Goal: Transaction & Acquisition: Purchase product/service

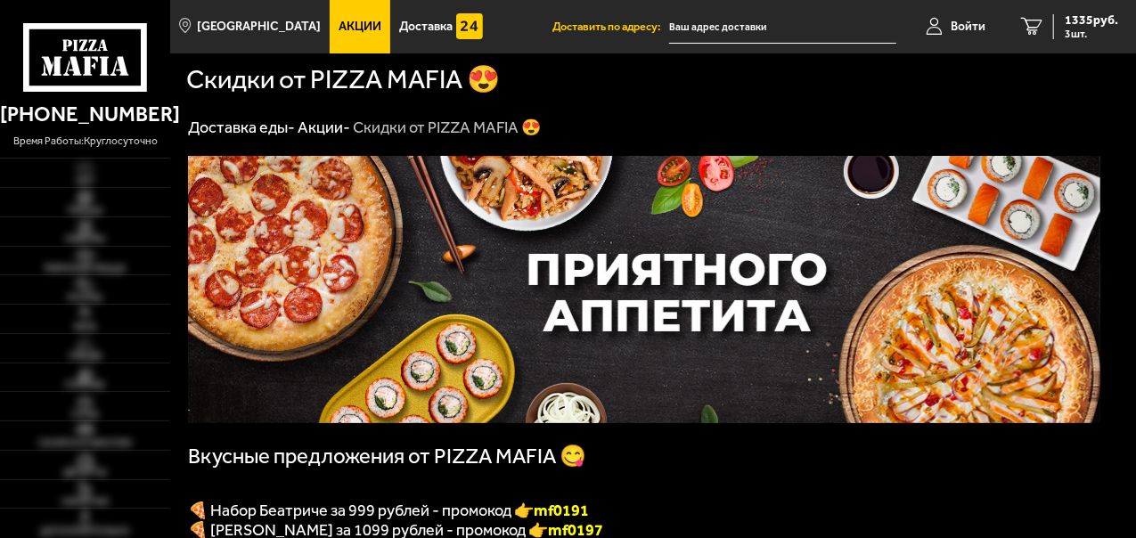
type input "[STREET_ADDRESS][PERSON_NAME]"
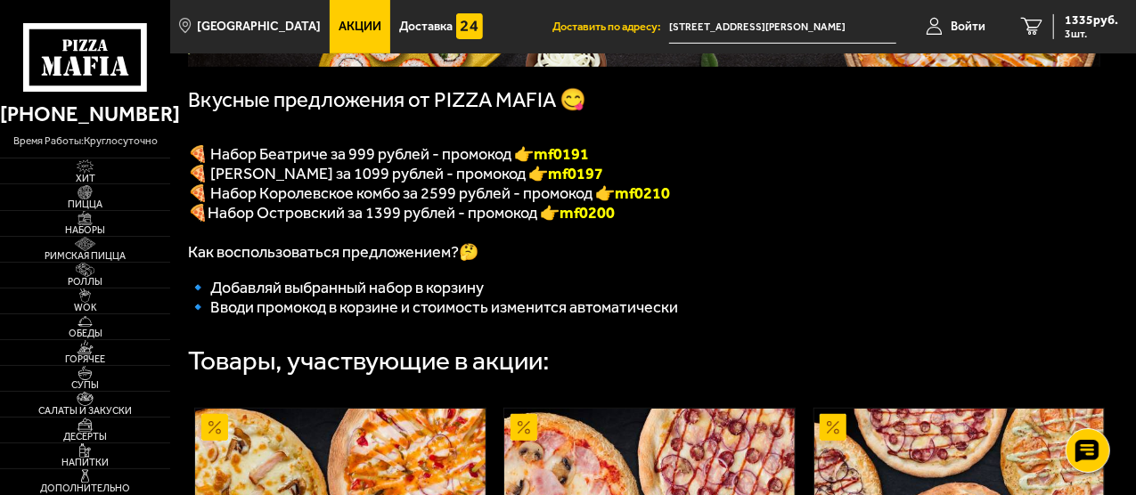
scroll to position [267, 0]
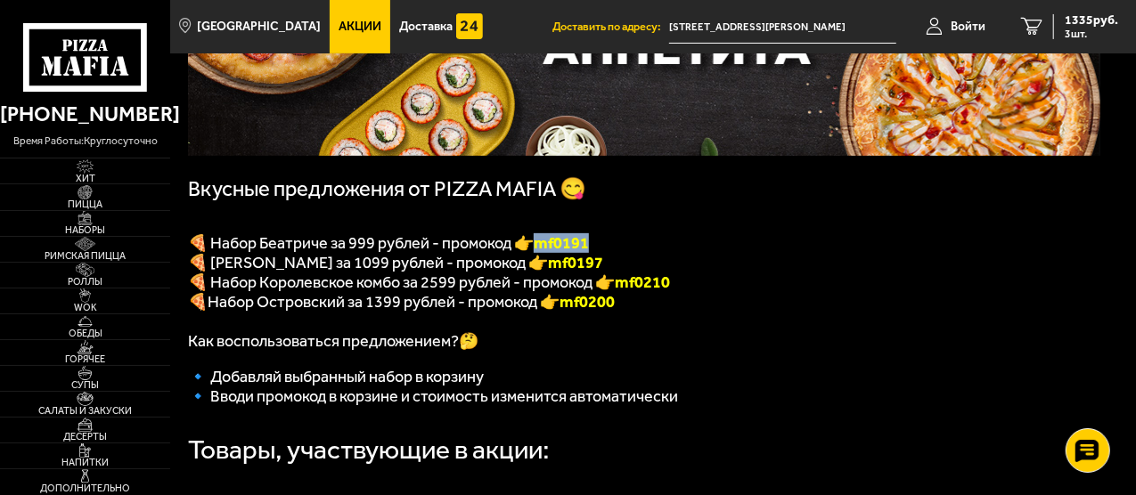
drag, startPoint x: 540, startPoint y: 247, endPoint x: 592, endPoint y: 247, distance: 51.7
click at [589, 247] on b "mf0191" at bounding box center [561, 243] width 55 height 20
copy b "mf0191"
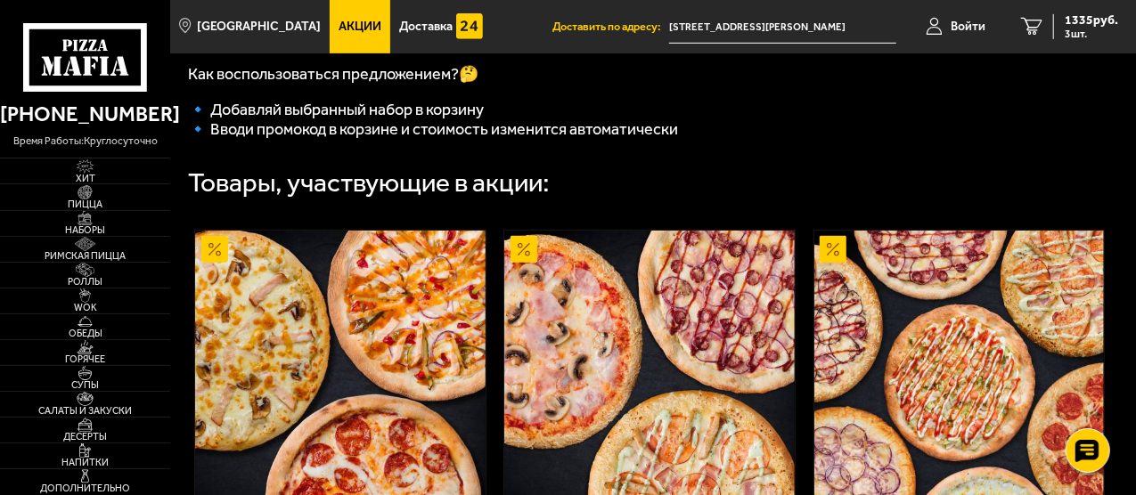
scroll to position [802, 0]
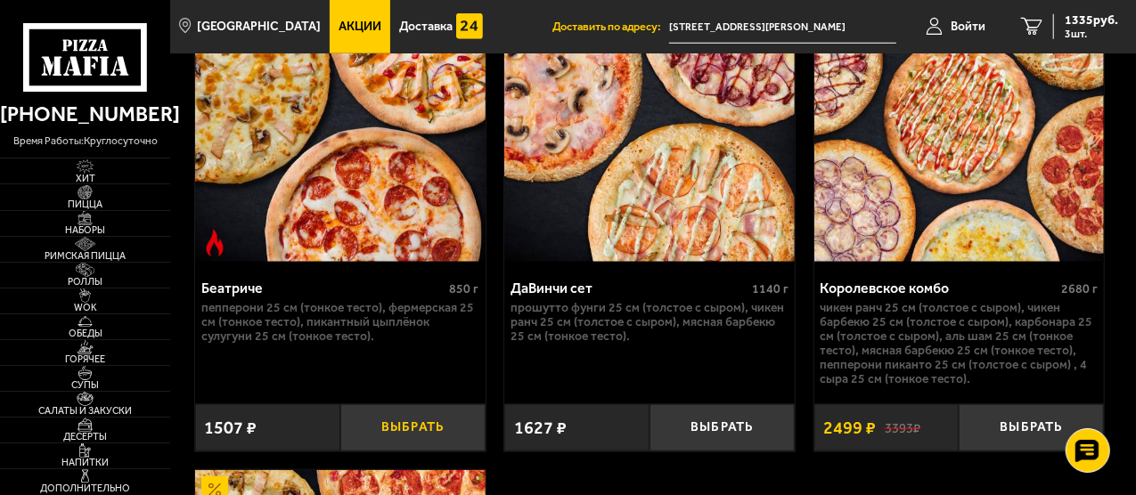
click at [412, 439] on button "Выбрать" at bounding box center [412, 428] width 145 height 47
click at [1082, 17] on span "2842 руб." at bounding box center [1091, 20] width 53 height 12
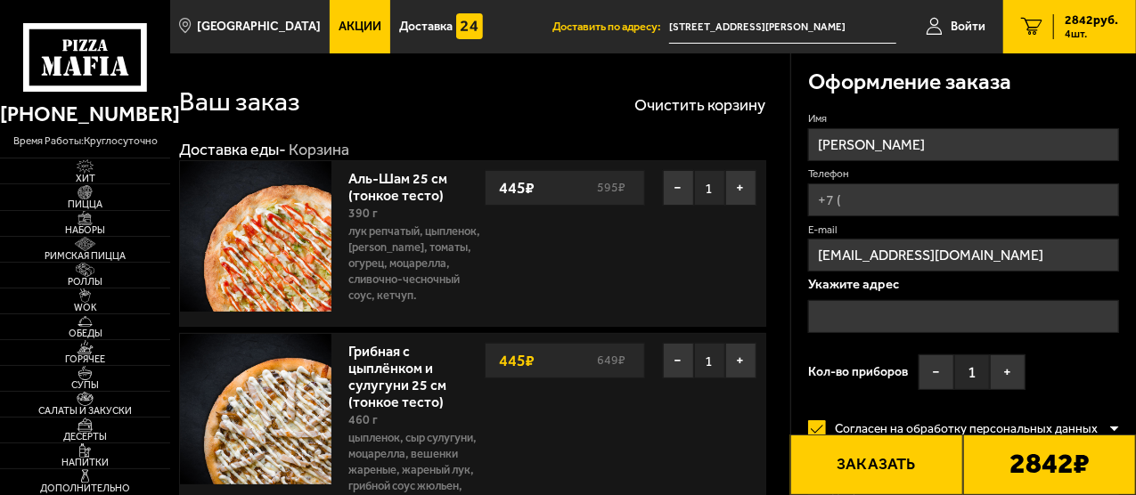
type input "[STREET_ADDRESS][PERSON_NAME]"
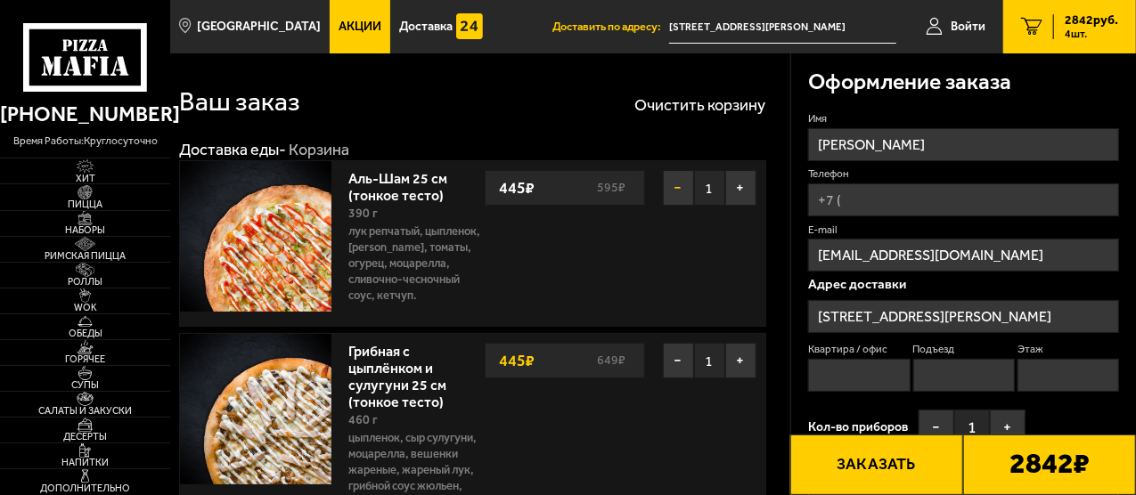
click at [681, 192] on button "−" at bounding box center [678, 188] width 31 height 36
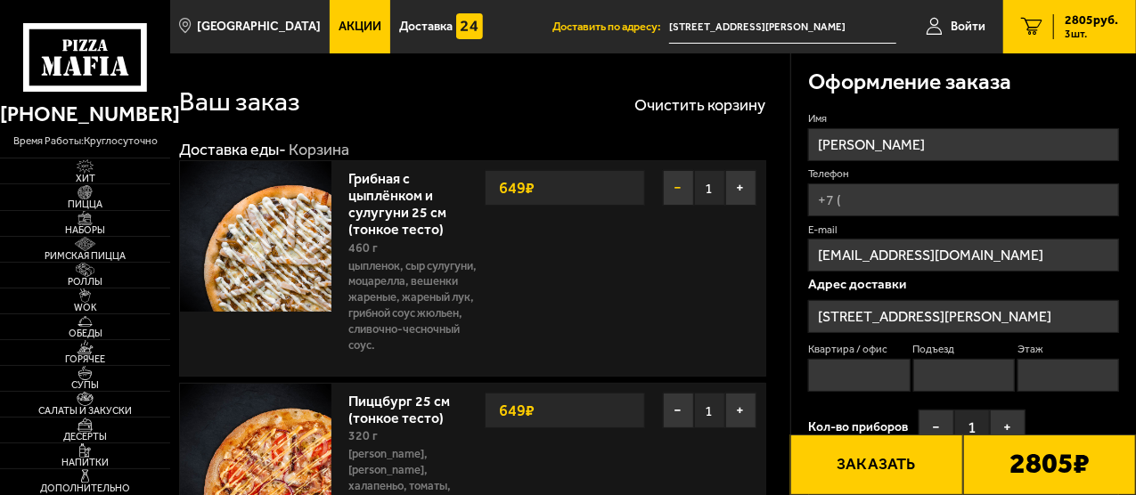
click at [677, 192] on button "−" at bounding box center [678, 188] width 31 height 36
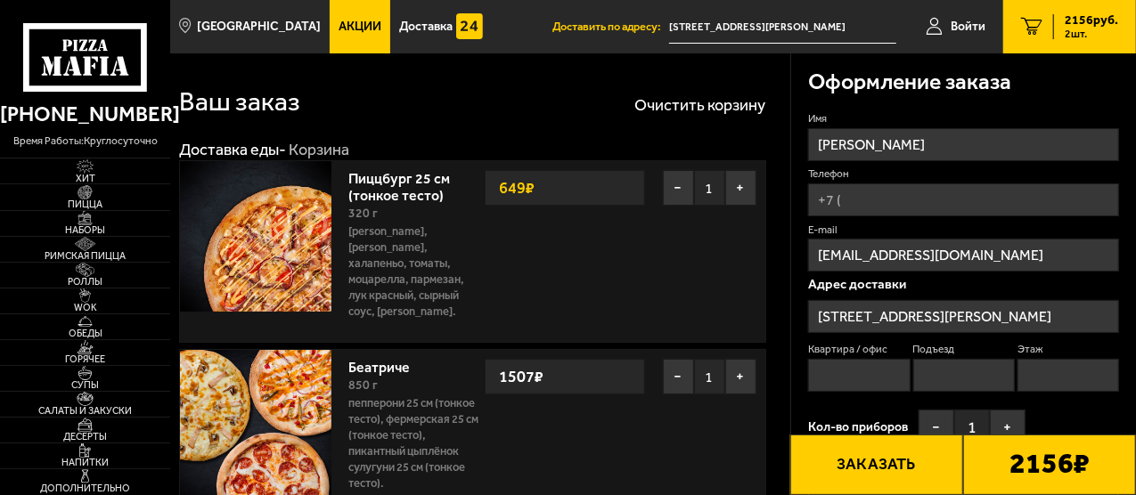
click at [677, 192] on button "−" at bounding box center [678, 188] width 31 height 36
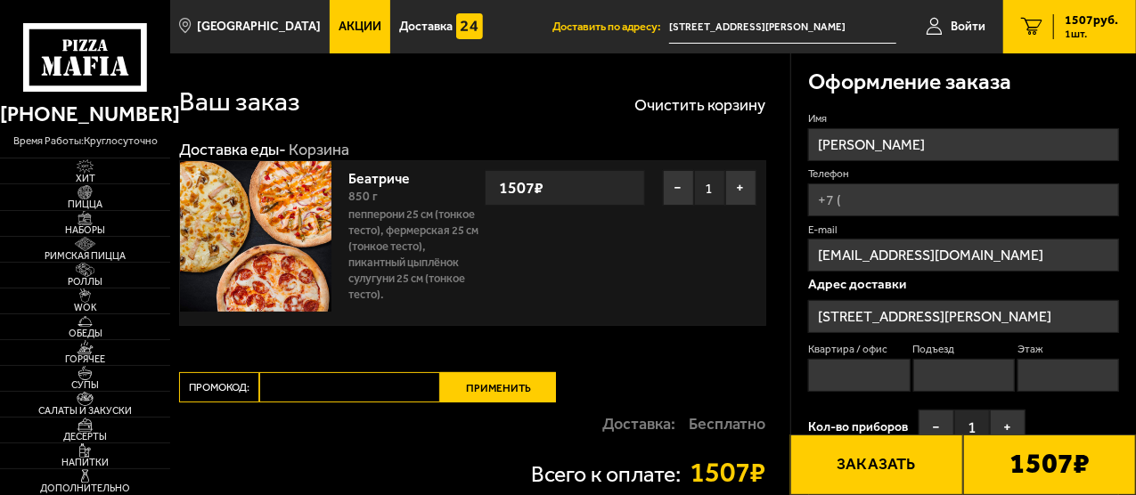
click at [677, 189] on button "−" at bounding box center [678, 188] width 31 height 36
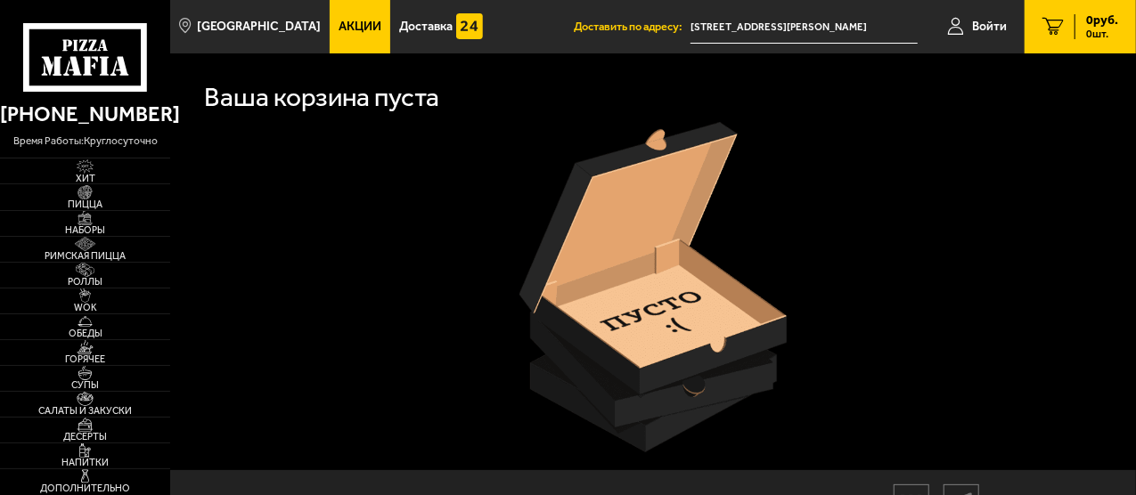
click at [339, 30] on span "Акции" at bounding box center [360, 26] width 43 height 12
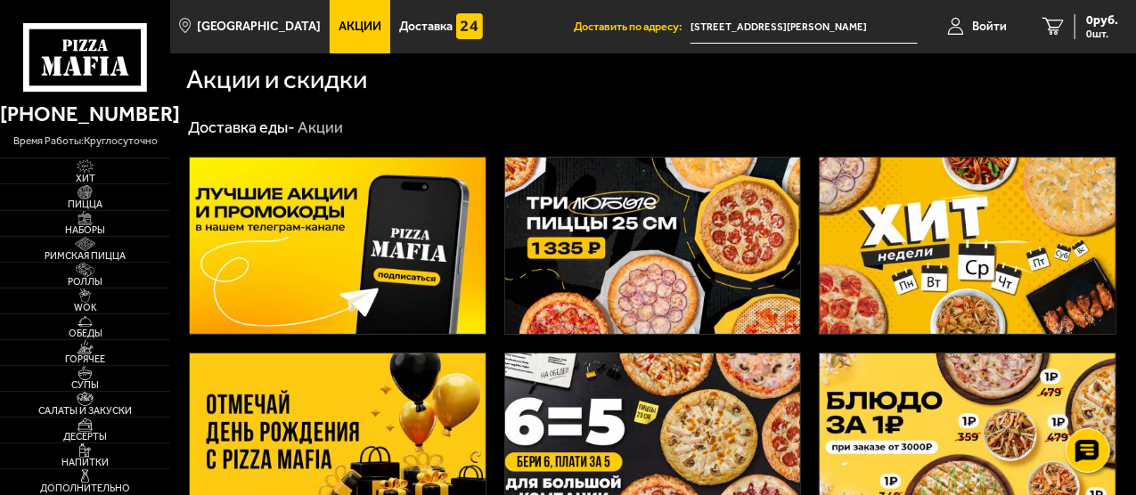
click at [73, 52] on icon at bounding box center [85, 58] width 125 height 70
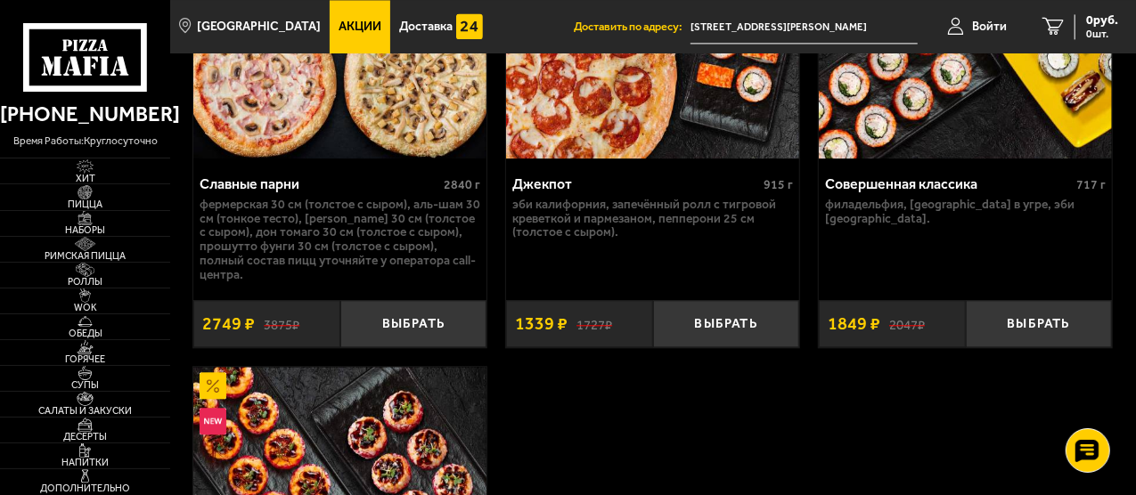
scroll to position [2050, 0]
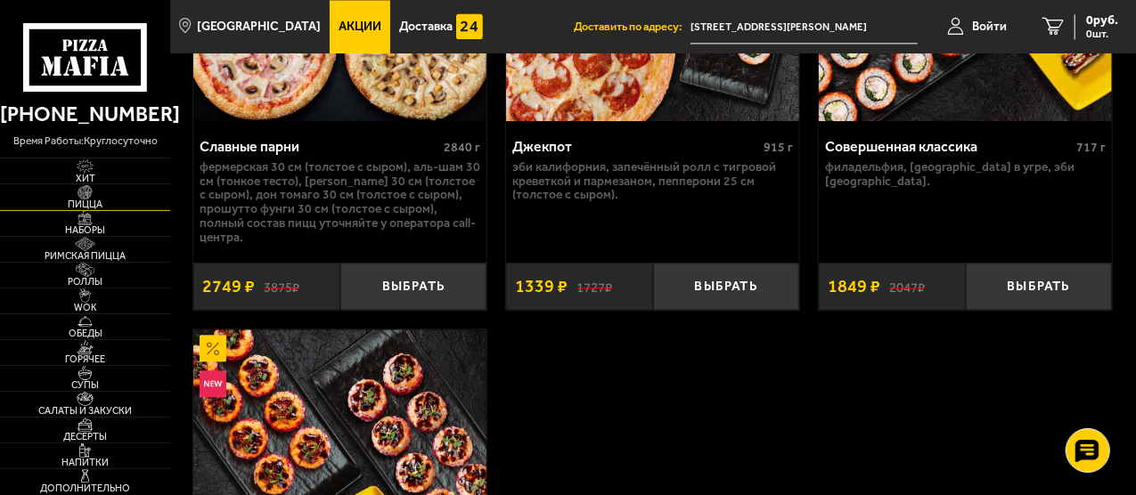
click at [94, 201] on span "Пицца" at bounding box center [85, 205] width 170 height 10
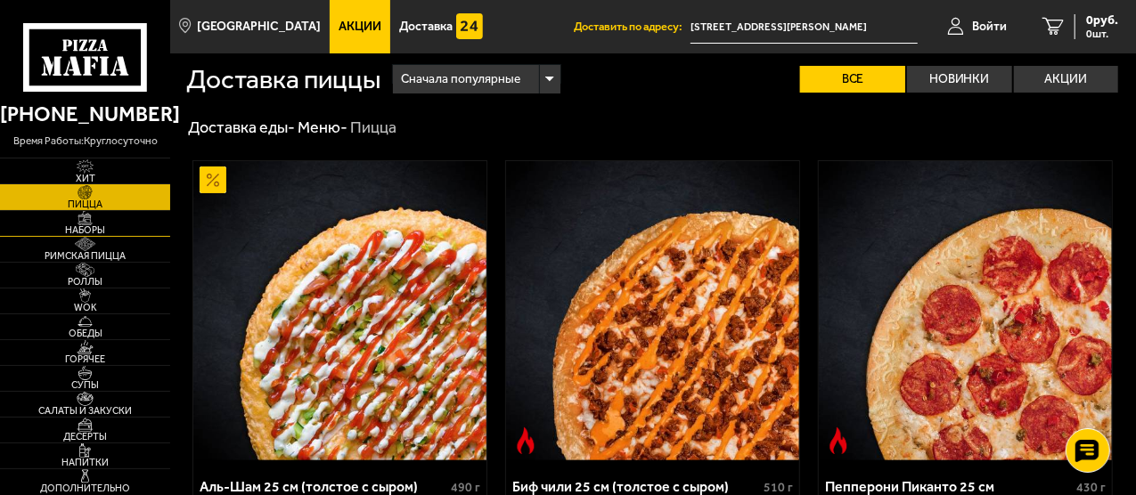
click at [85, 226] on span "Наборы" at bounding box center [85, 230] width 170 height 10
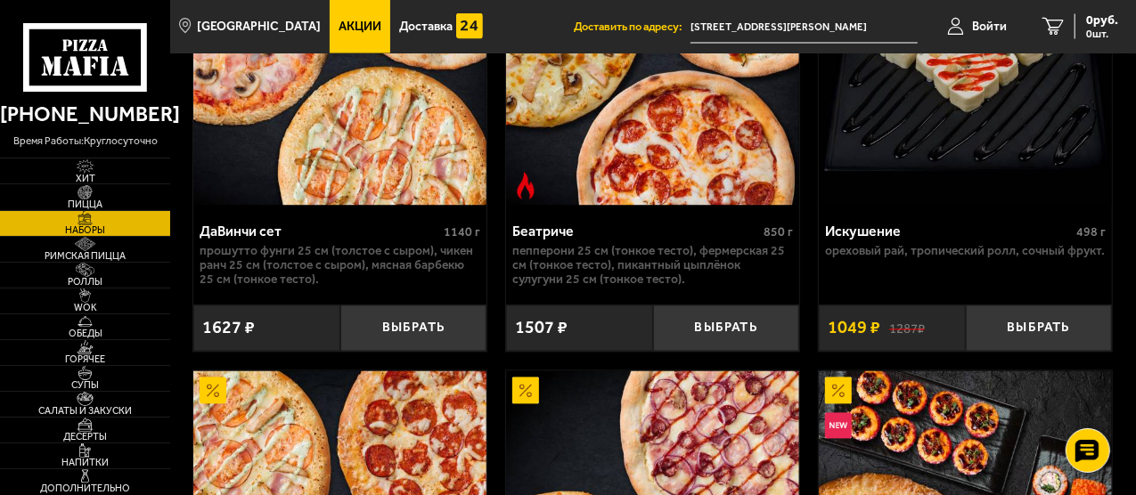
scroll to position [1693, 0]
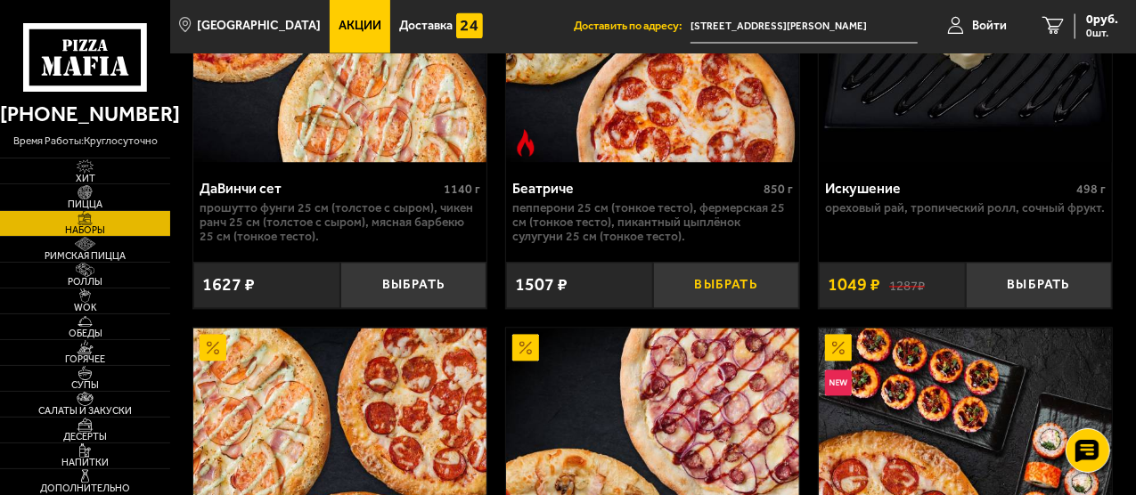
click at [724, 291] on button "Выбрать" at bounding box center [726, 286] width 147 height 47
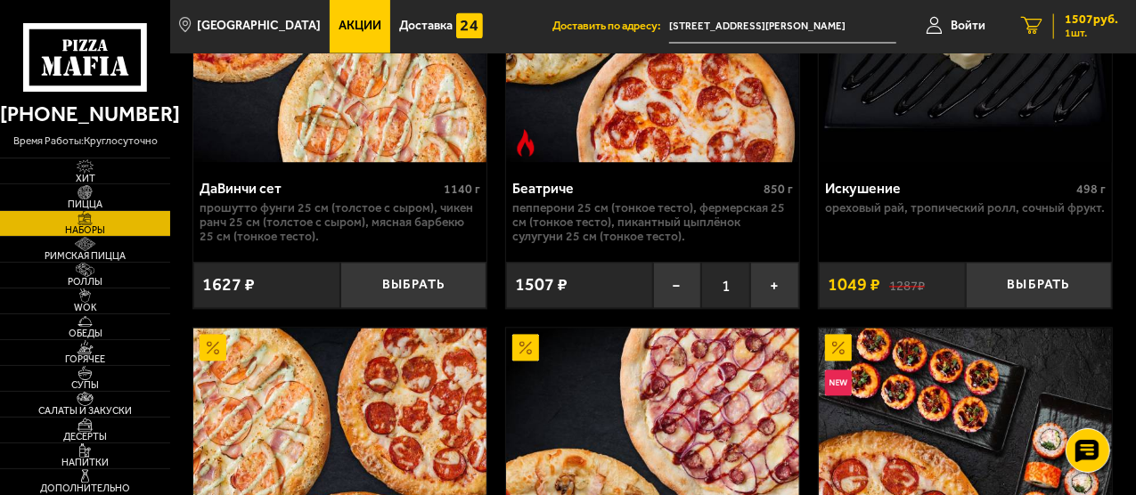
click at [1071, 29] on span "1 шт." at bounding box center [1091, 34] width 53 height 11
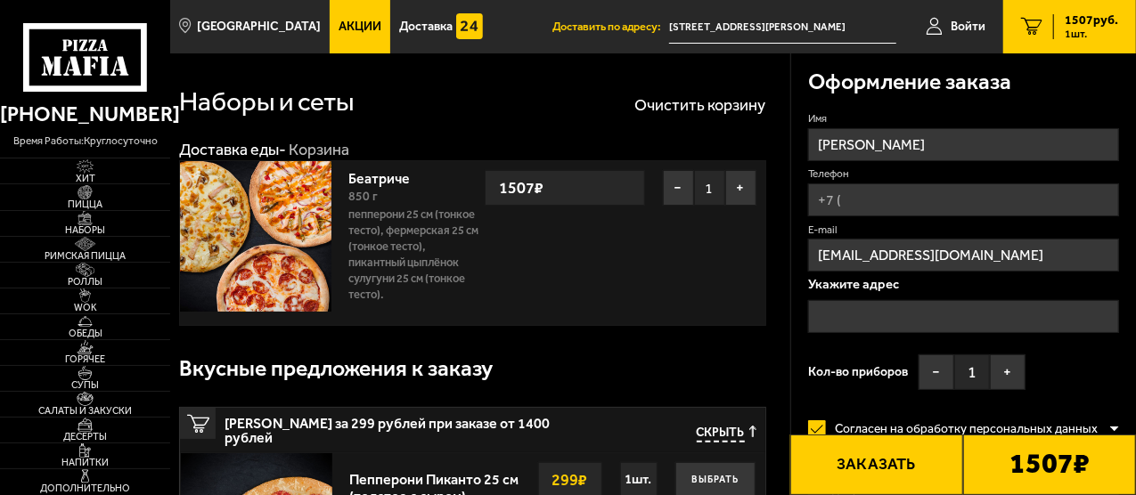
type input "[STREET_ADDRESS][PERSON_NAME]"
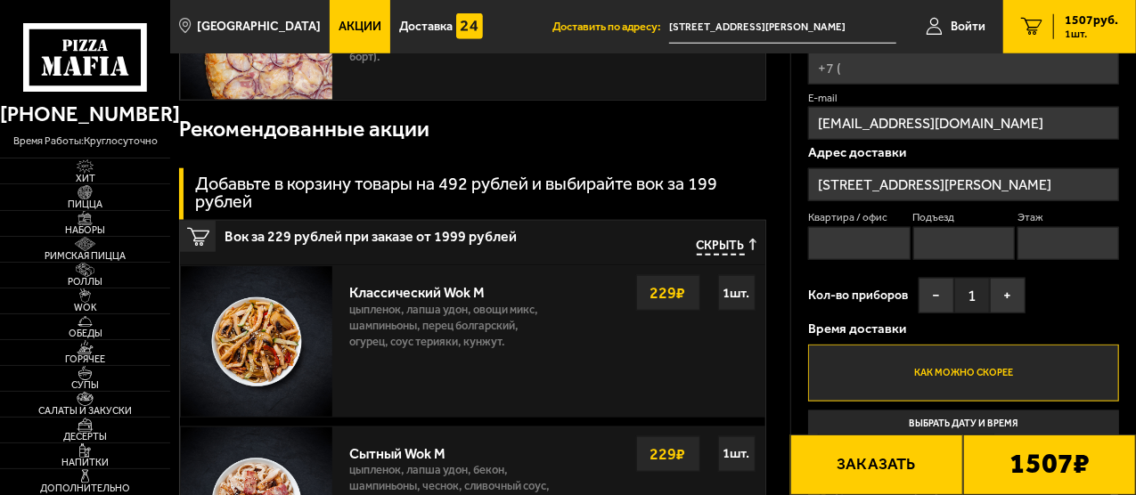
scroll to position [802, 0]
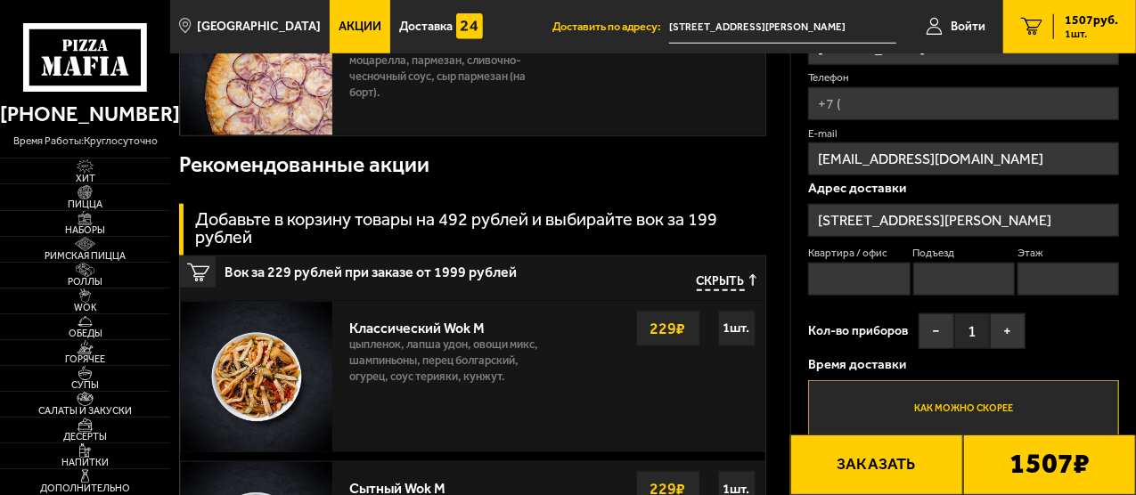
click at [849, 102] on input "Телефон" at bounding box center [963, 103] width 311 height 33
type input "[PHONE_NUMBER]"
type input "70"
type input "2"
type input "9"
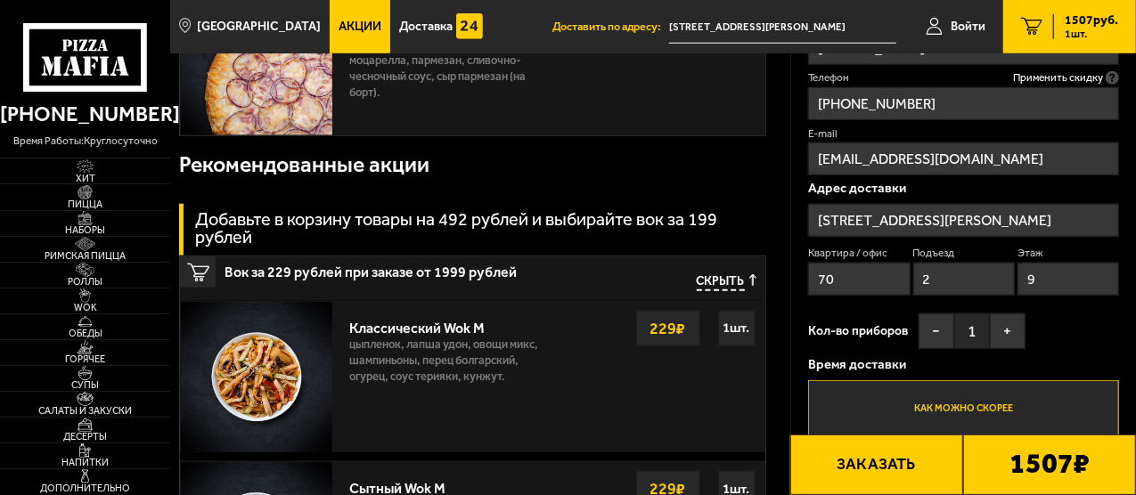
type input "[PHONE_NUMBER]"
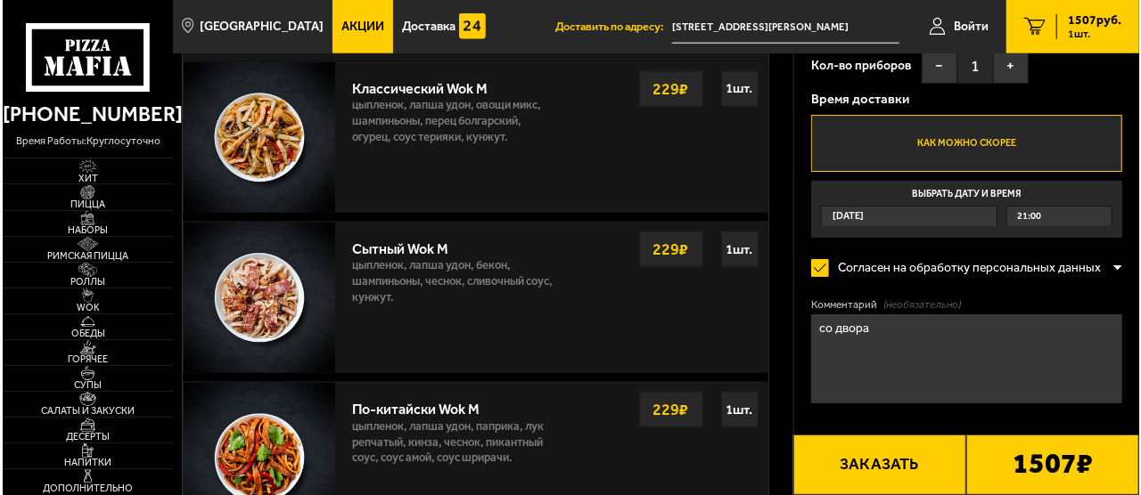
scroll to position [1069, 0]
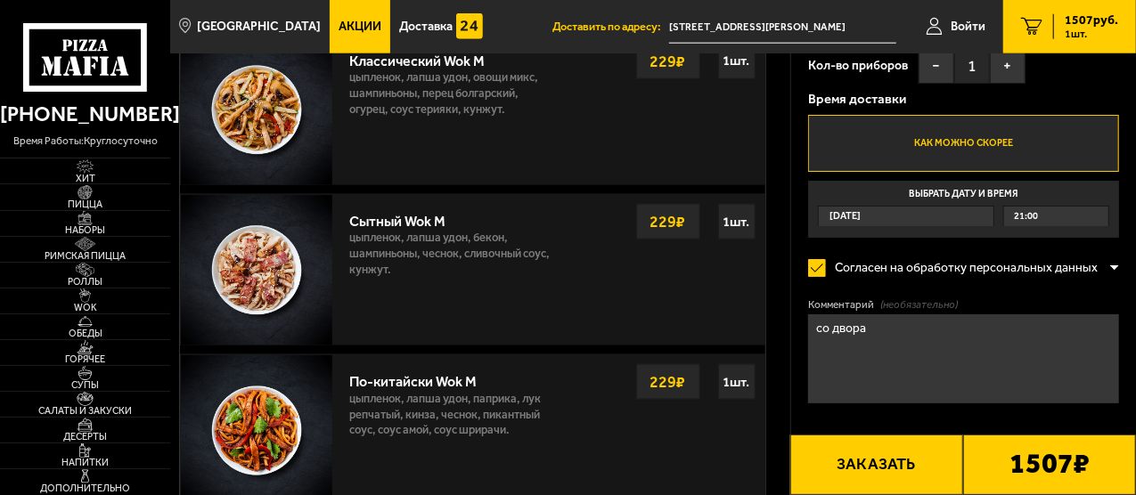
click at [899, 461] on button "Заказать" at bounding box center [876, 465] width 173 height 61
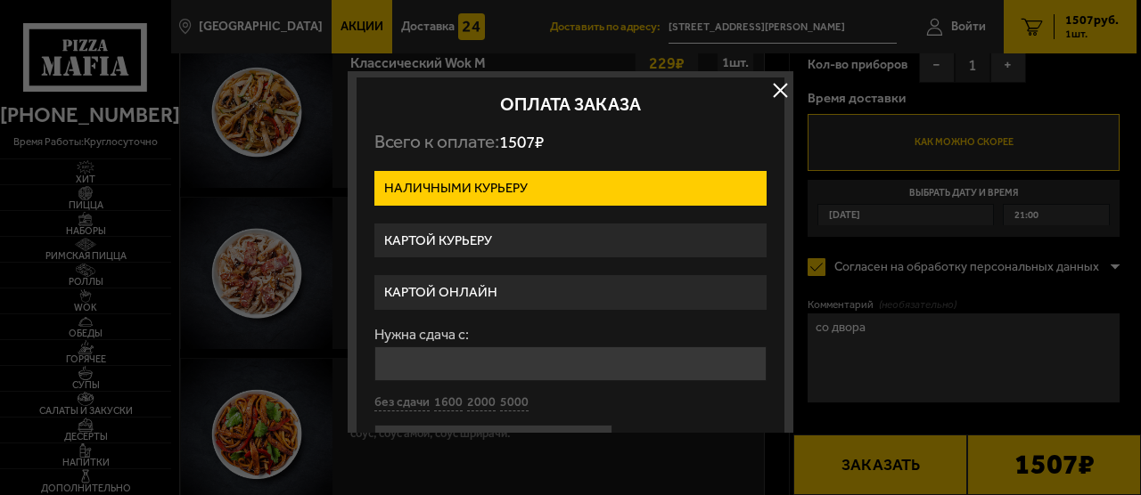
scroll to position [50, 0]
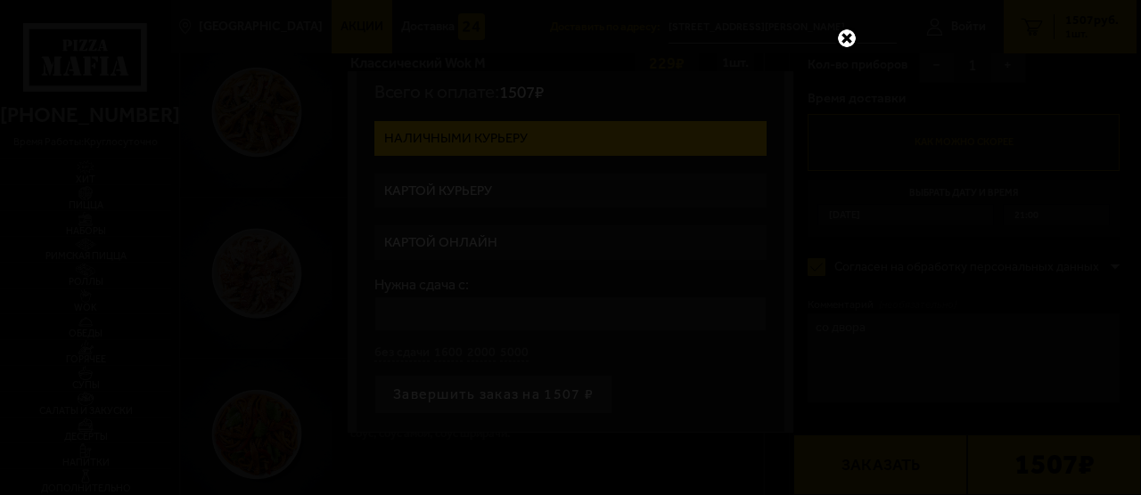
click at [850, 39] on link at bounding box center [846, 38] width 23 height 23
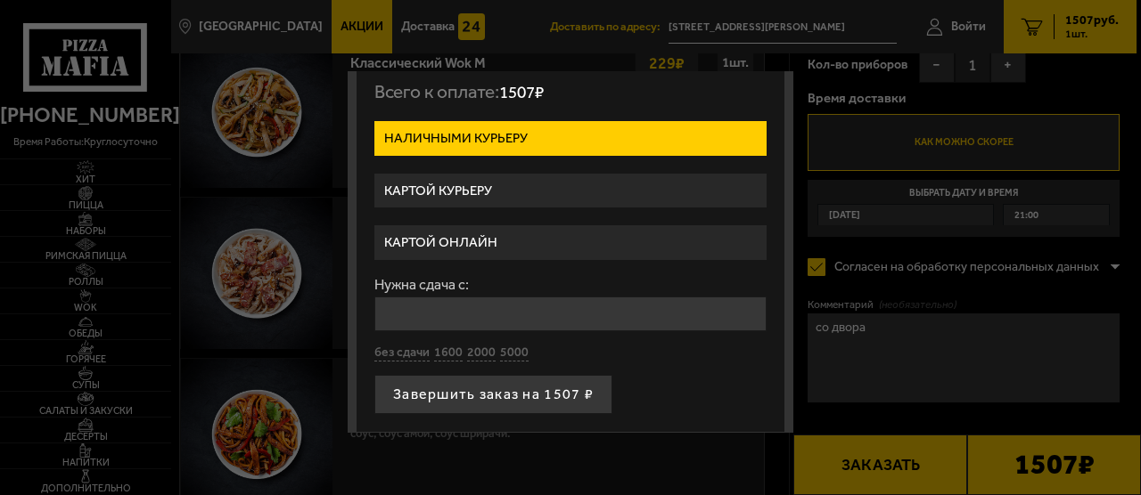
click at [469, 235] on label "Картой онлайн" at bounding box center [570, 242] width 392 height 35
click at [0, 0] on input "Картой онлайн" at bounding box center [0, 0] width 0 height 0
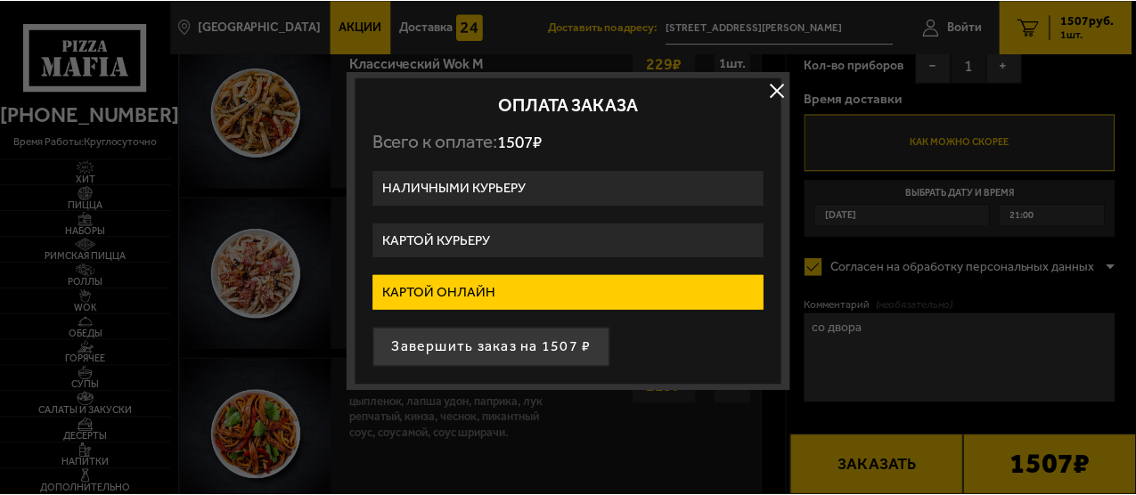
scroll to position [0, 0]
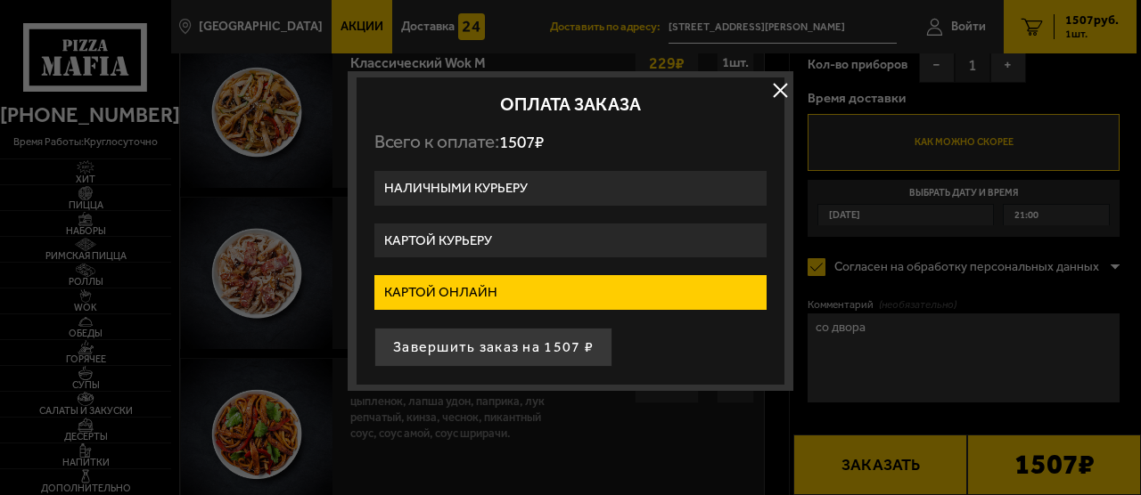
click at [782, 95] on button "button" at bounding box center [779, 90] width 27 height 27
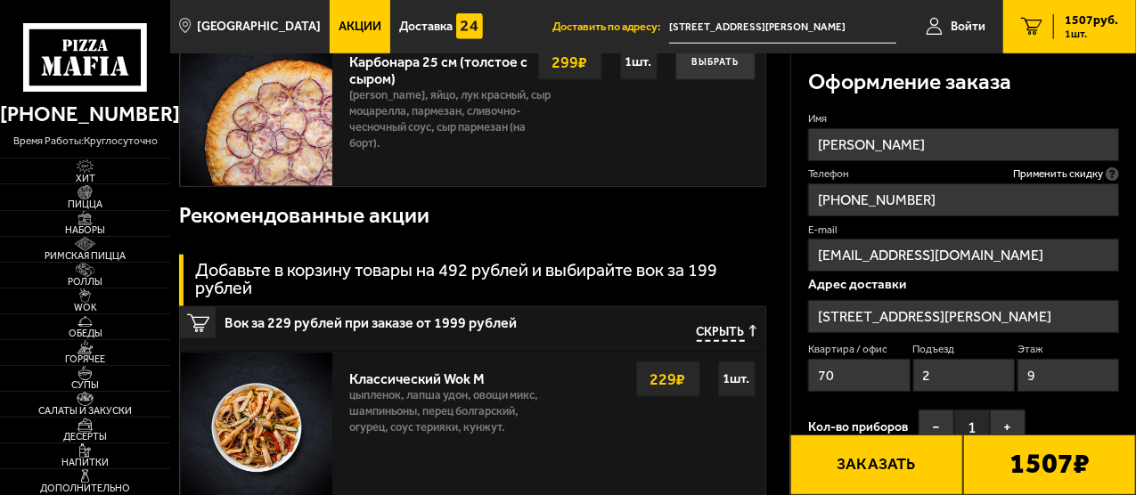
scroll to position [713, 0]
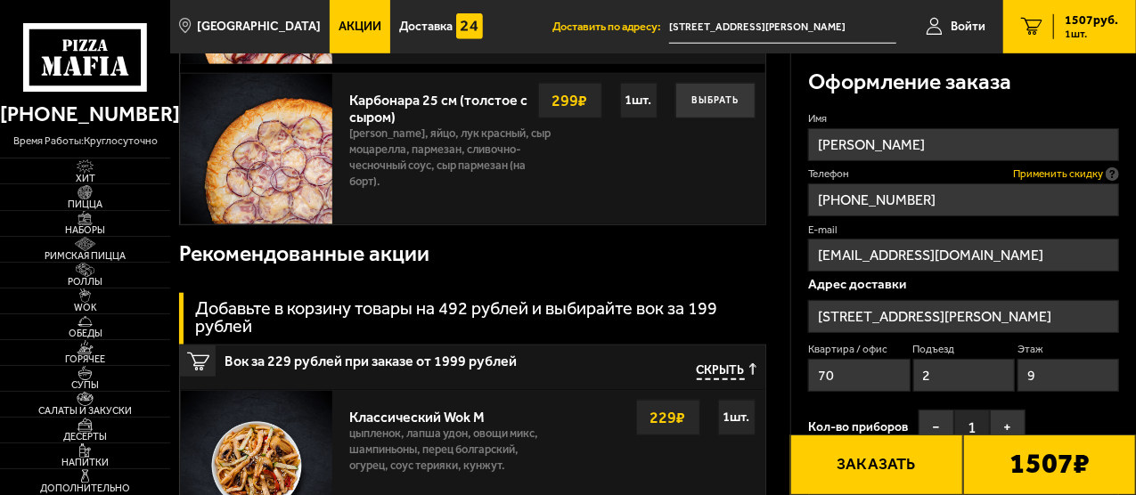
click at [1052, 174] on span "Применить скидку" at bounding box center [1058, 174] width 90 height 15
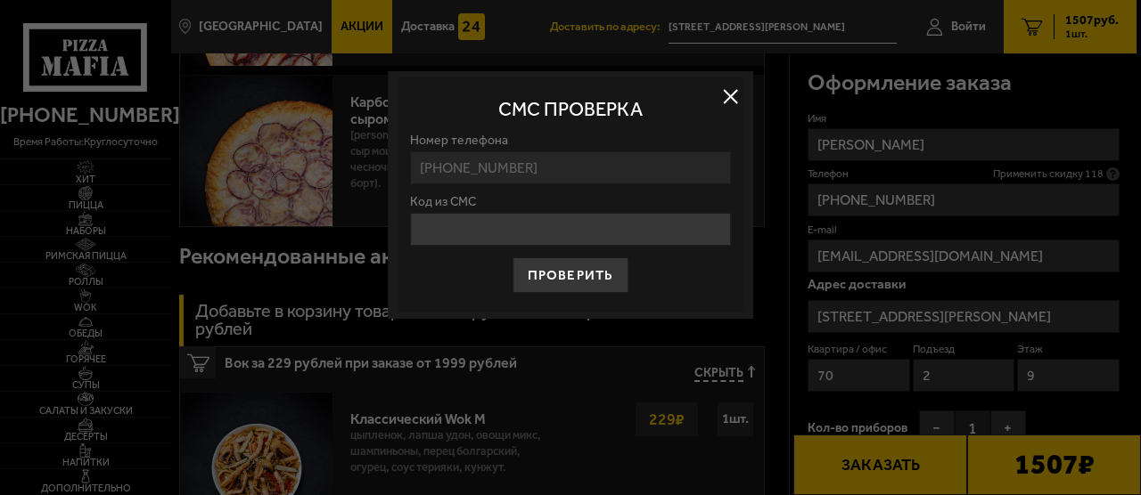
click at [725, 99] on button at bounding box center [730, 96] width 27 height 27
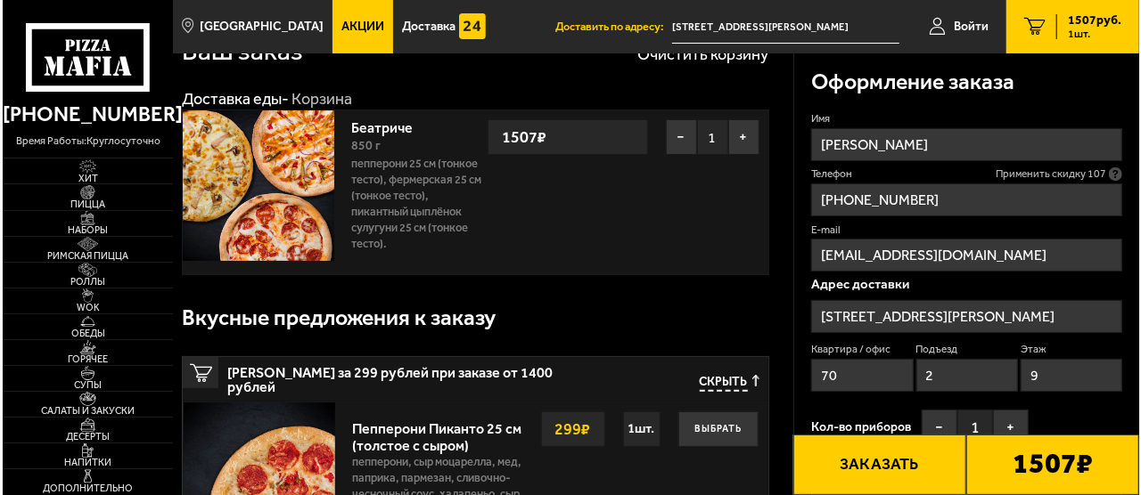
scroll to position [0, 0]
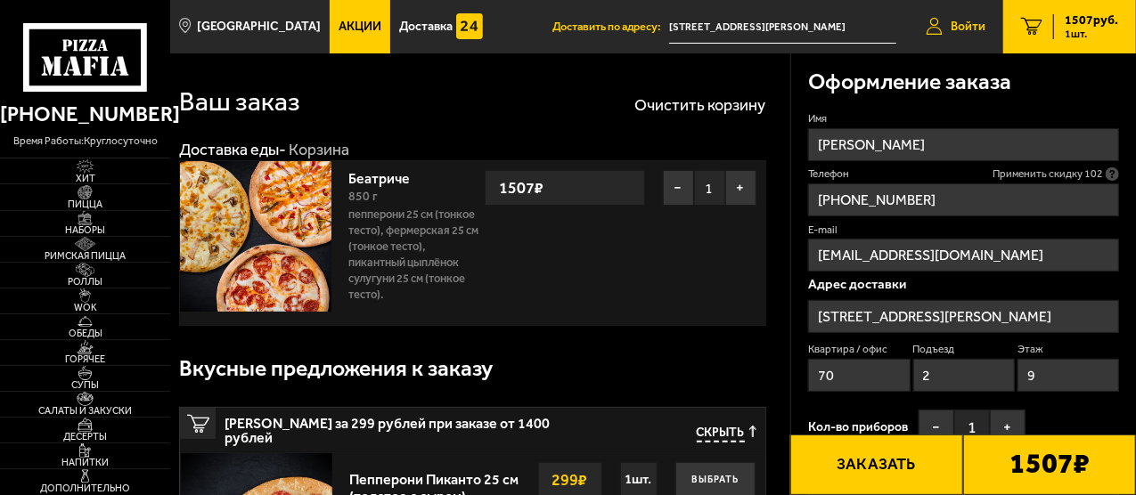
click at [952, 28] on span "Войти" at bounding box center [968, 26] width 35 height 12
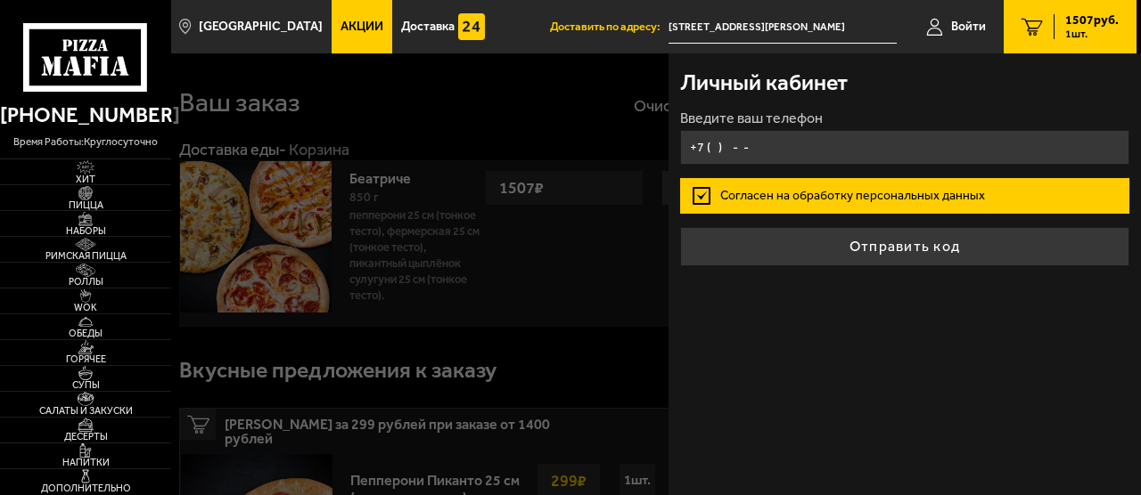
type input "[PHONE_NUMBER]"
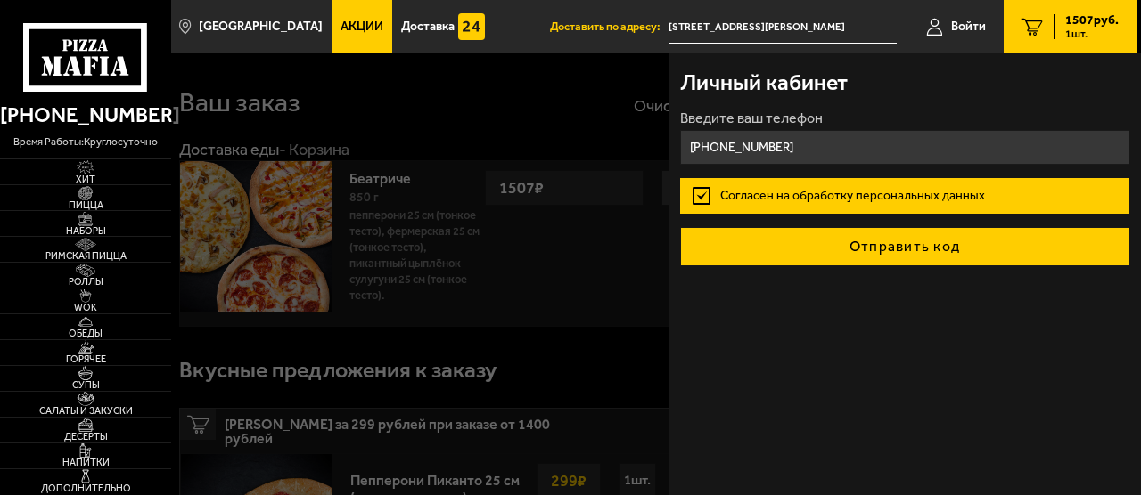
click at [873, 251] on button "Отправить код" at bounding box center [904, 246] width 448 height 39
